Goal: Ask a question

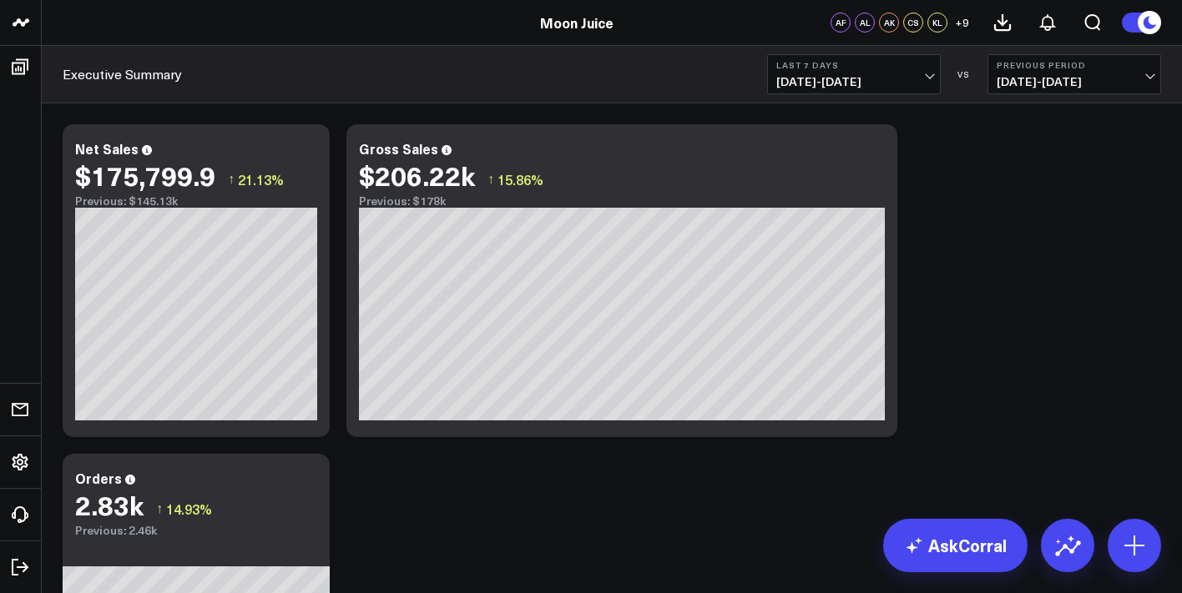
click at [882, 68] on b "Last 7 Days" at bounding box center [853, 65] width 155 height 10
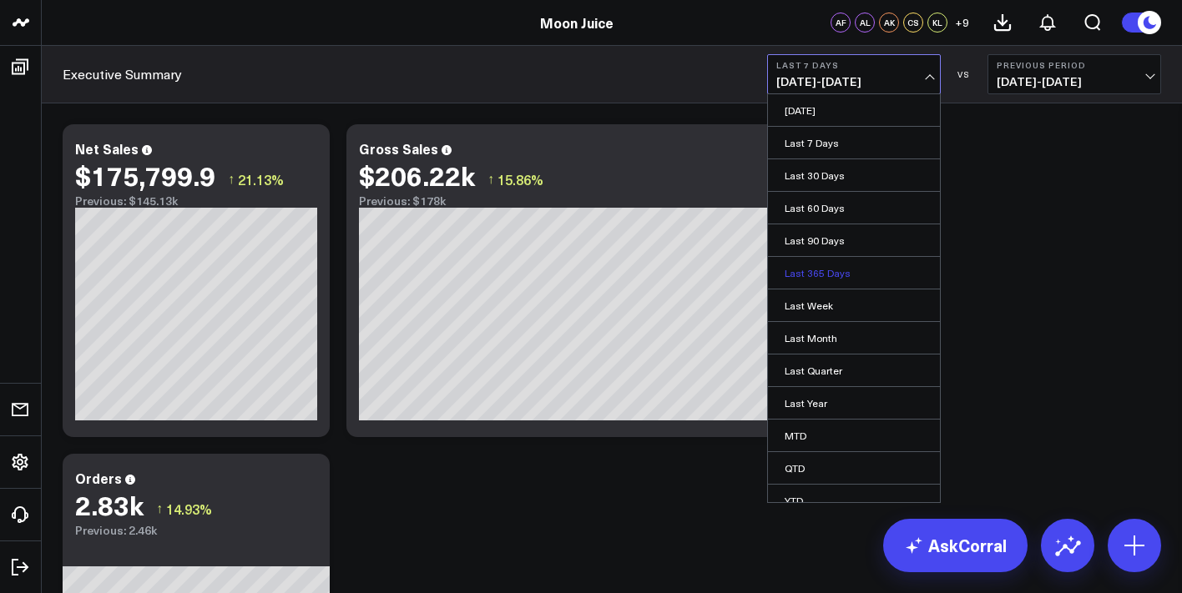
click at [828, 280] on link "Last 365 Days" at bounding box center [854, 273] width 172 height 32
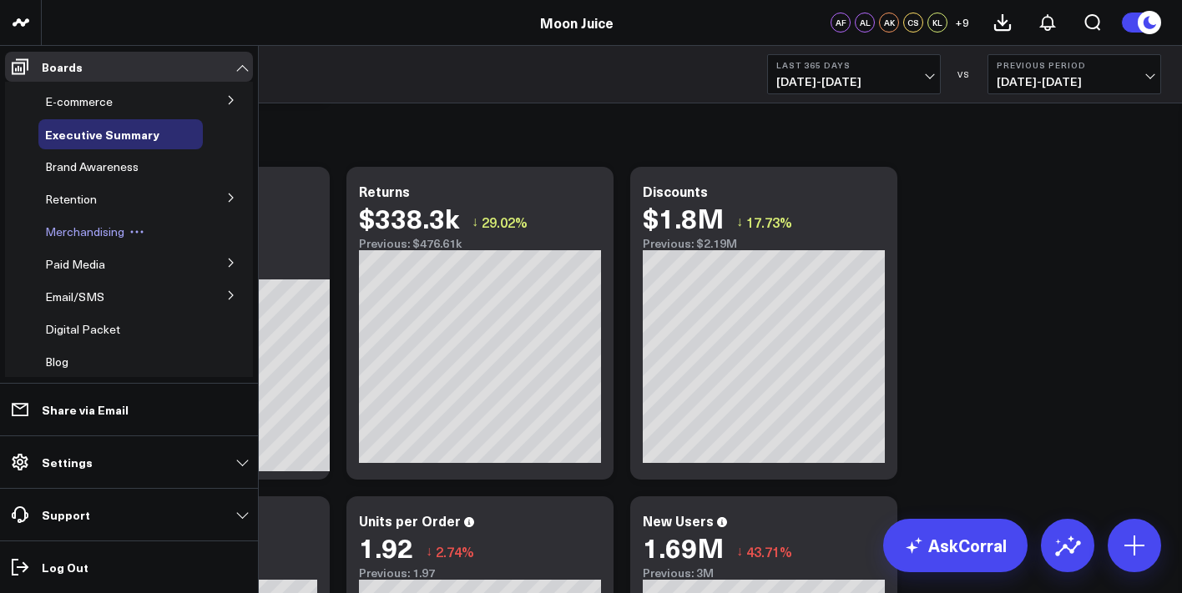
click at [118, 231] on span "Merchandising" at bounding box center [84, 232] width 79 height 16
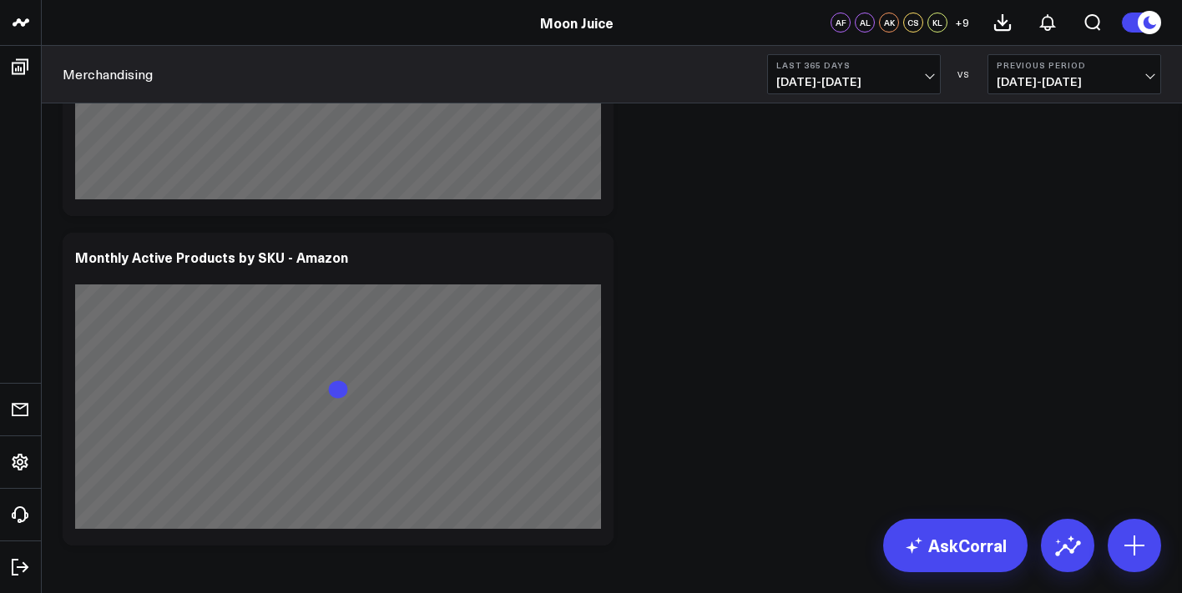
scroll to position [3986, 0]
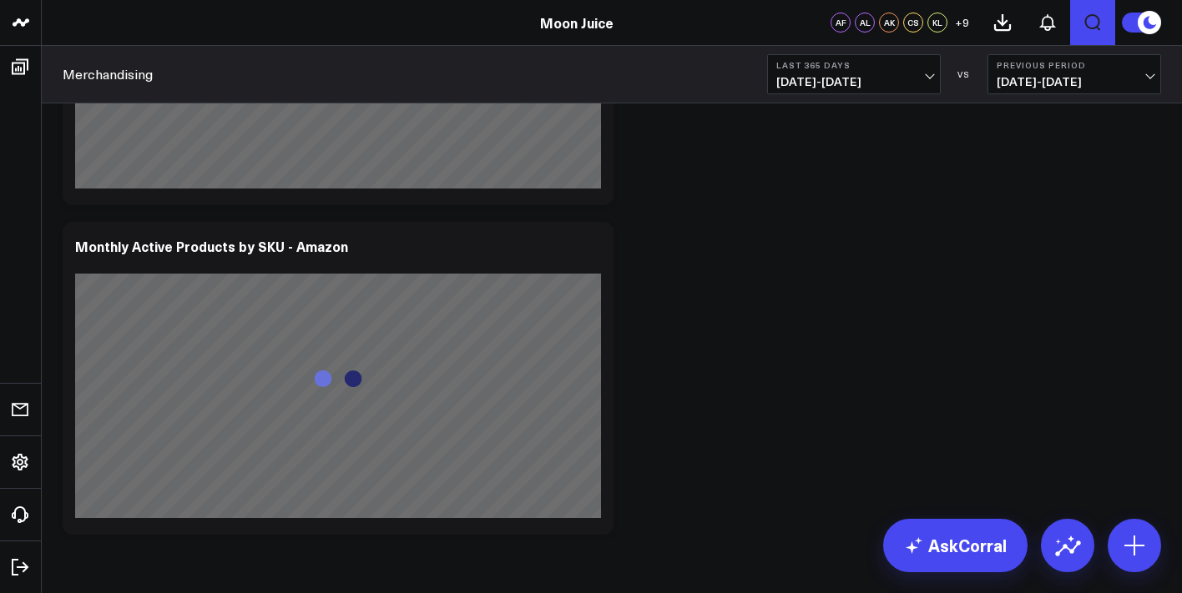
click at [1096, 14] on icon "Open search" at bounding box center [1092, 23] width 20 height 20
type input "d"
click at [698, 75] on input "text" at bounding box center [395, 74] width 607 height 25
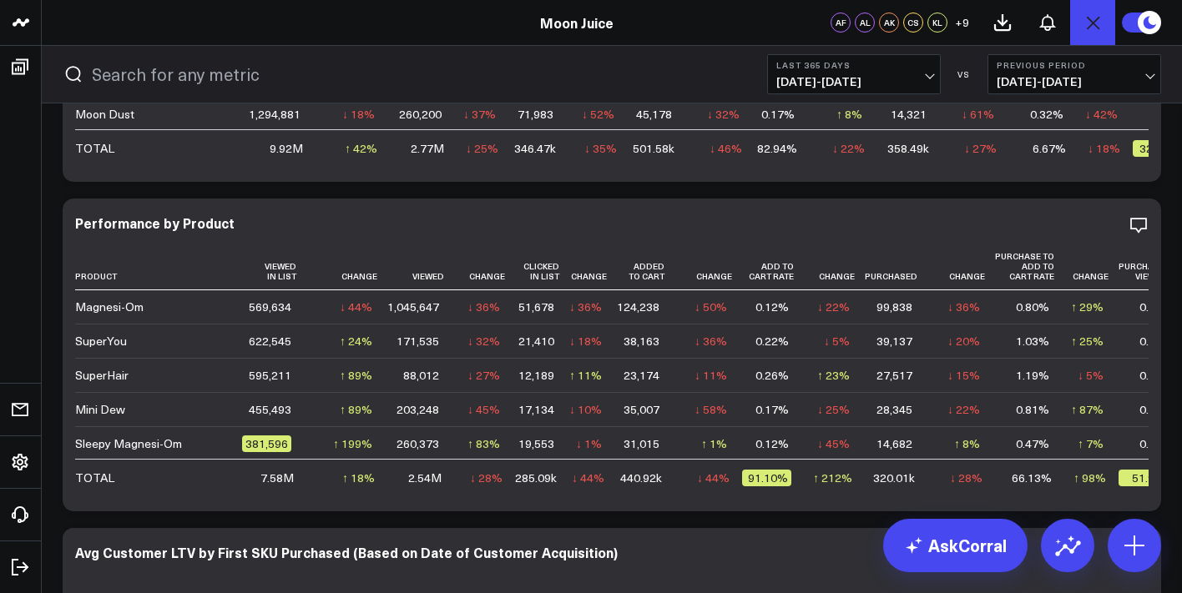
scroll to position [2262, 0]
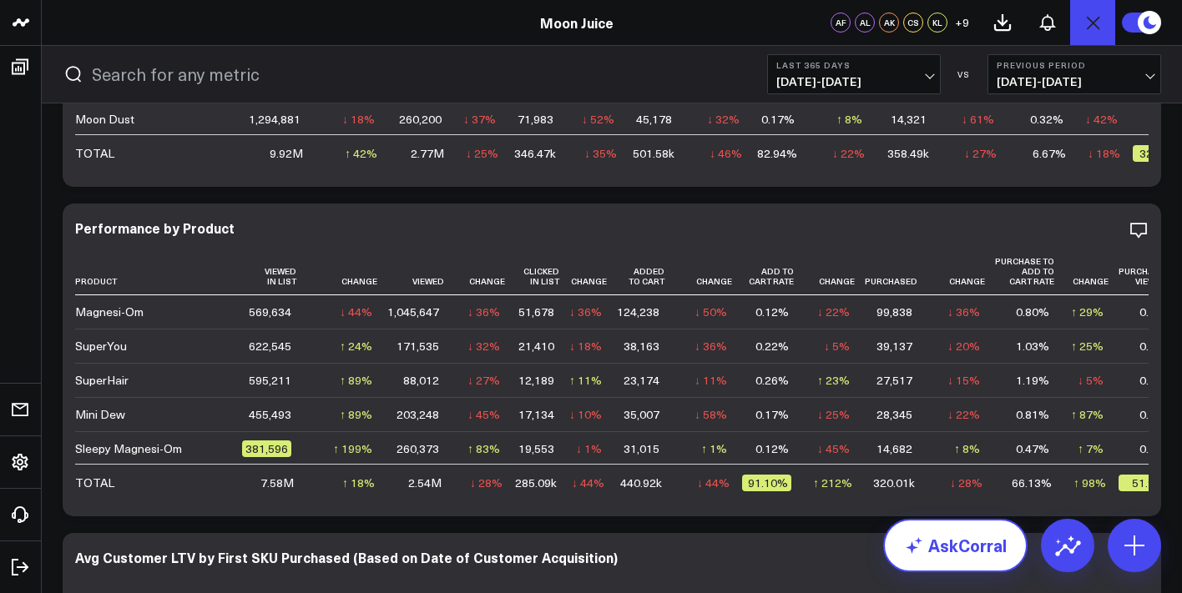
click at [961, 540] on link "AskCorral" at bounding box center [955, 545] width 144 height 53
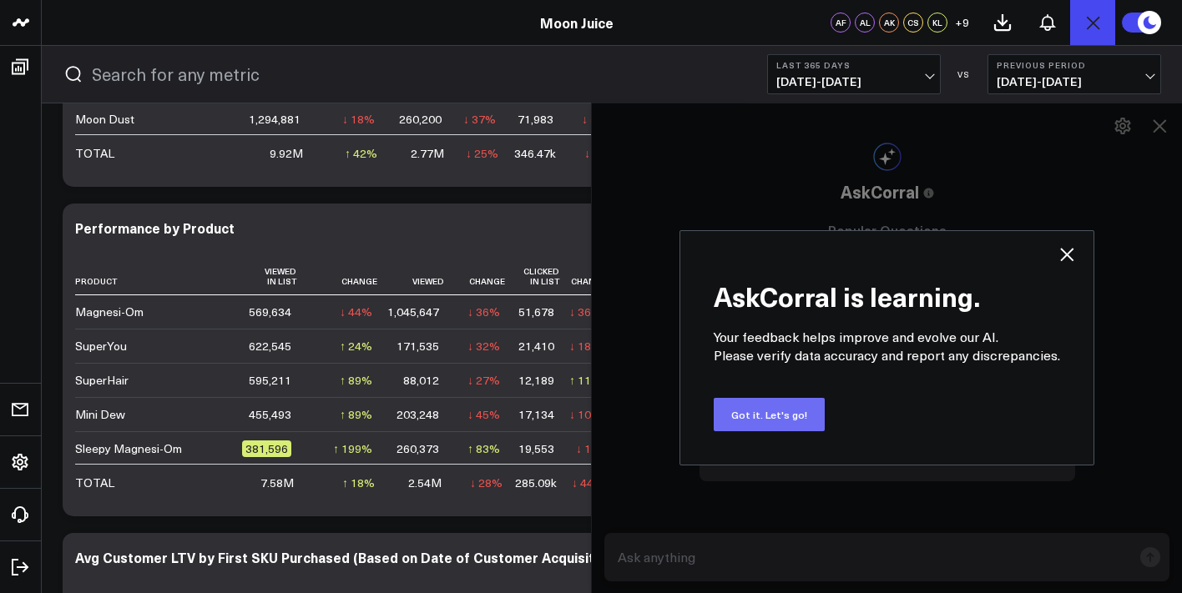
click at [792, 406] on button "Got it. Let's go!" at bounding box center [768, 414] width 111 height 33
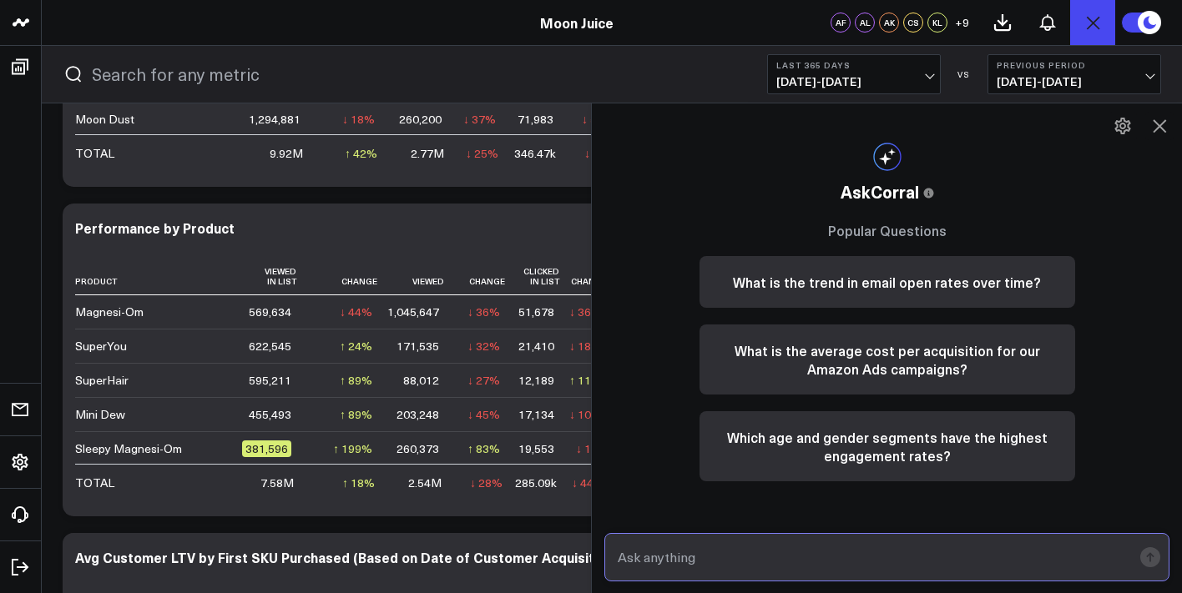
click at [852, 559] on input "text" at bounding box center [872, 557] width 518 height 30
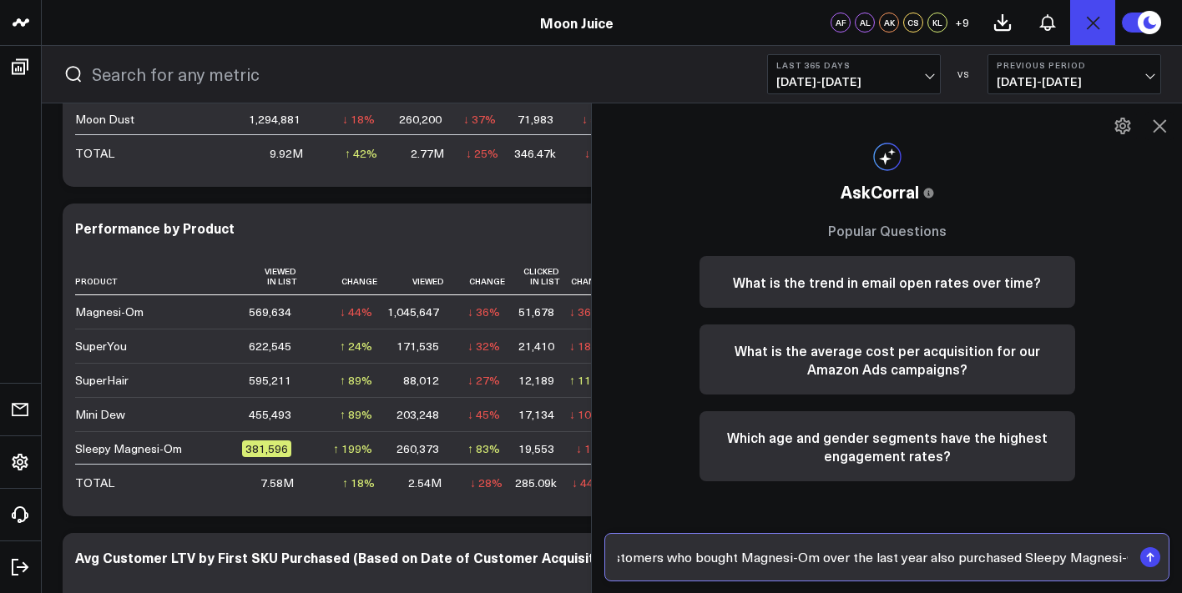
type input "How many customers who bought Magnesi-Om over the last year also purchased Slee…"
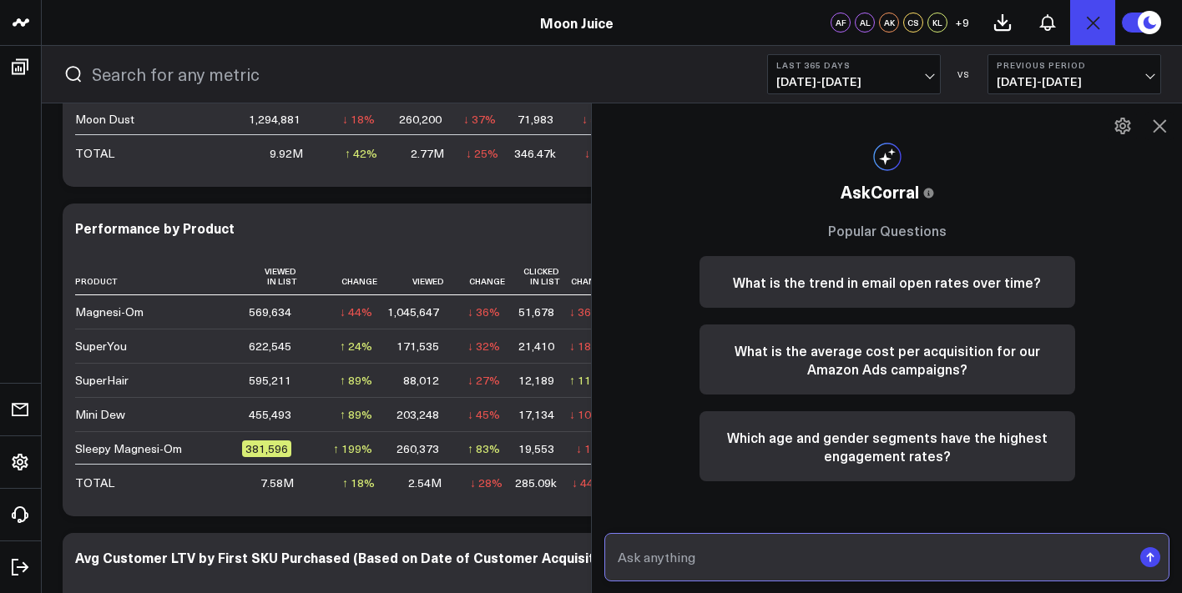
scroll to position [0, 0]
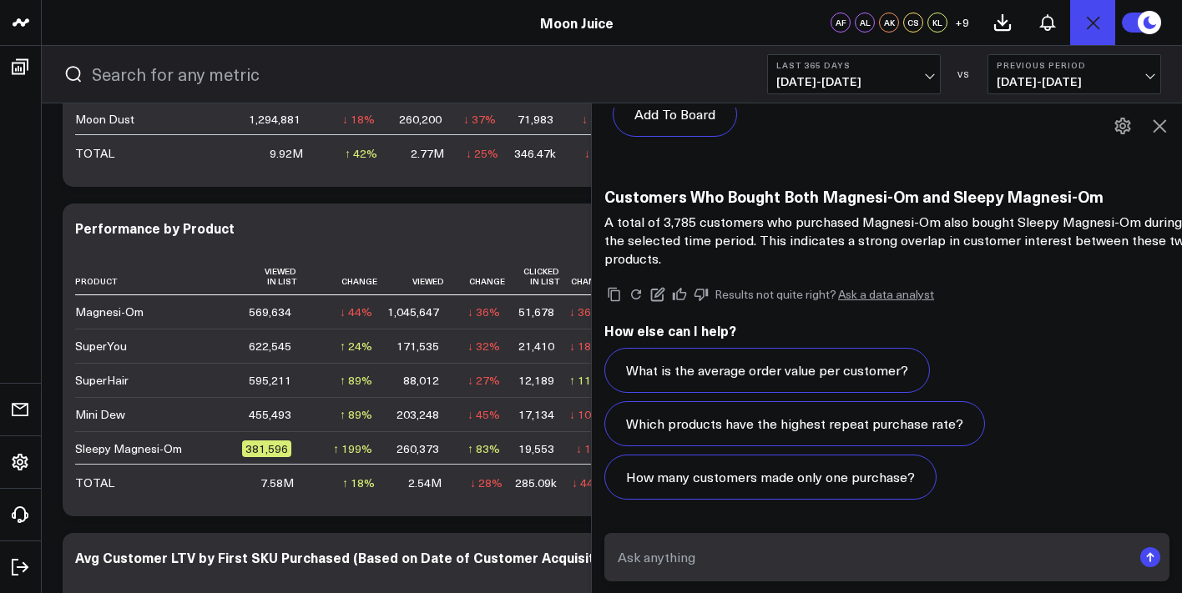
scroll to position [1937, 0]
